Goal: Information Seeking & Learning: Learn about a topic

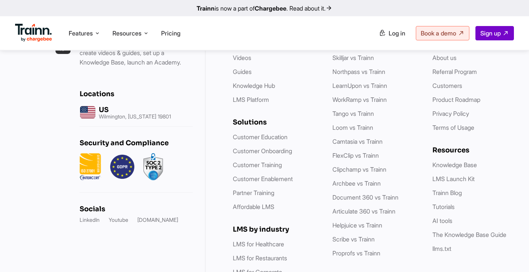
scroll to position [2274, 0]
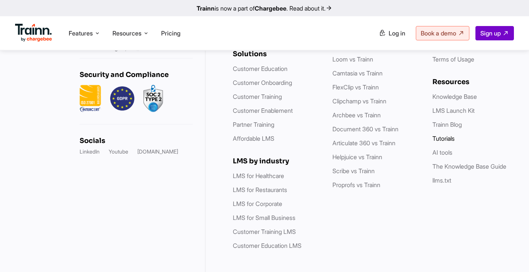
click at [446, 135] on link "Tutorials" at bounding box center [443, 139] width 22 height 8
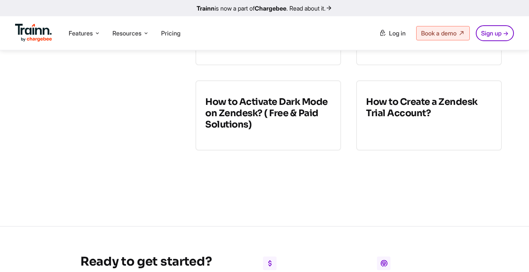
scroll to position [6466, 0]
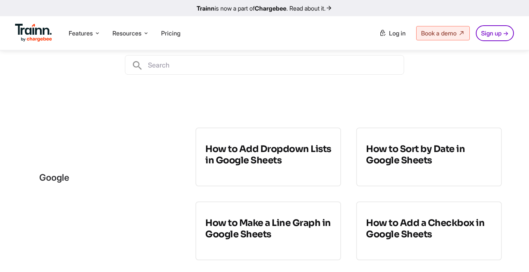
scroll to position [114, 0]
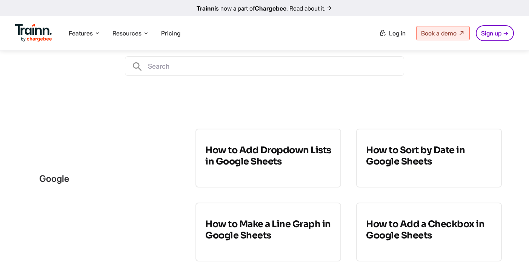
click at [217, 61] on input "text" at bounding box center [273, 66] width 260 height 19
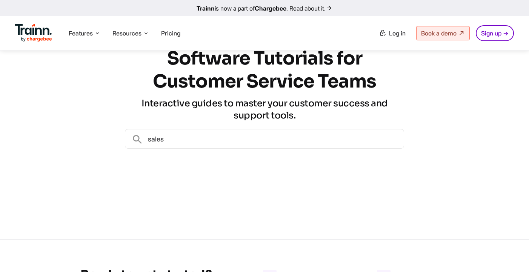
scroll to position [0, 0]
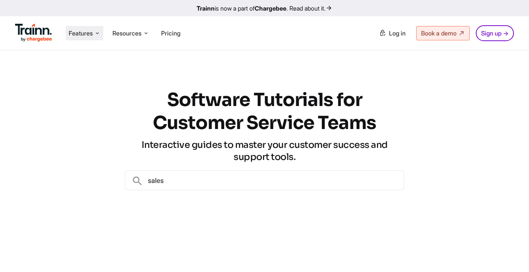
type input "sales"
click at [87, 31] on span "Features" at bounding box center [81, 33] width 24 height 8
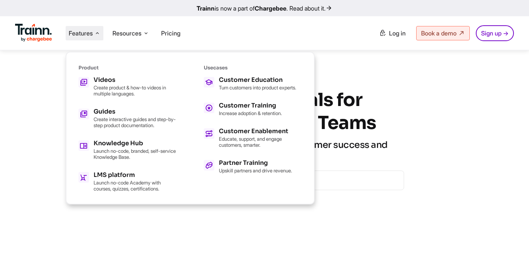
click at [94, 31] on li "Features Product Videos Create product & how-to videos in multiple languages. G…" at bounding box center [85, 33] width 38 height 14
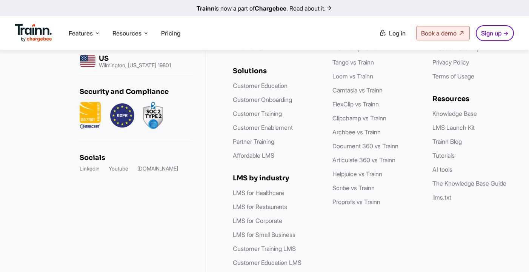
scroll to position [468, 0]
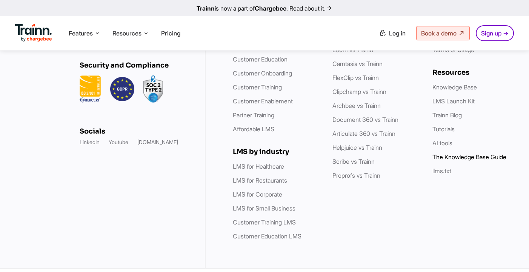
click at [449, 161] on link "The Knowledge Base Guide" at bounding box center [469, 157] width 74 height 8
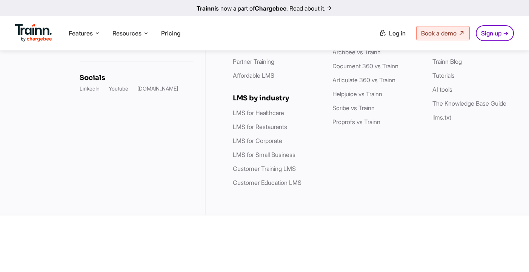
scroll to position [8164, 0]
click at [453, 37] on link "Knowledge Base" at bounding box center [454, 34] width 45 height 8
